Goal: Navigation & Orientation: Find specific page/section

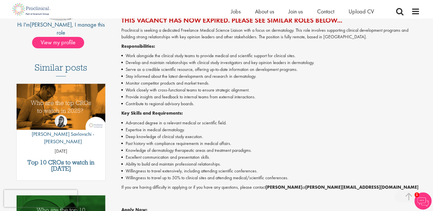
scroll to position [125, 0]
click at [203, 139] on li "Deep knowledge of clinical study execution." at bounding box center [270, 136] width 299 height 7
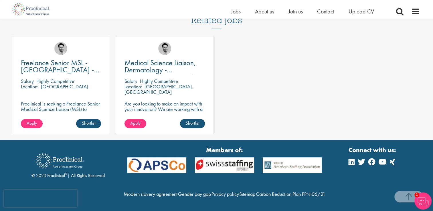
scroll to position [379, 0]
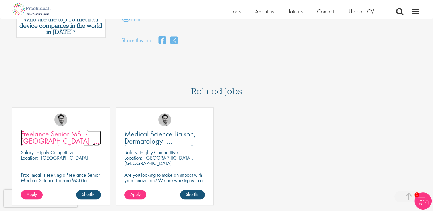
click at [71, 130] on span "Freelance Senior MSL - [GEOGRAPHIC_DATA] - Cardiovascular/ Rare Disease" at bounding box center [60, 144] width 78 height 31
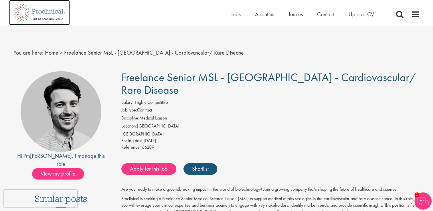
click at [37, 15] on img at bounding box center [39, 12] width 61 height 25
